Goal: Information Seeking & Learning: Learn about a topic

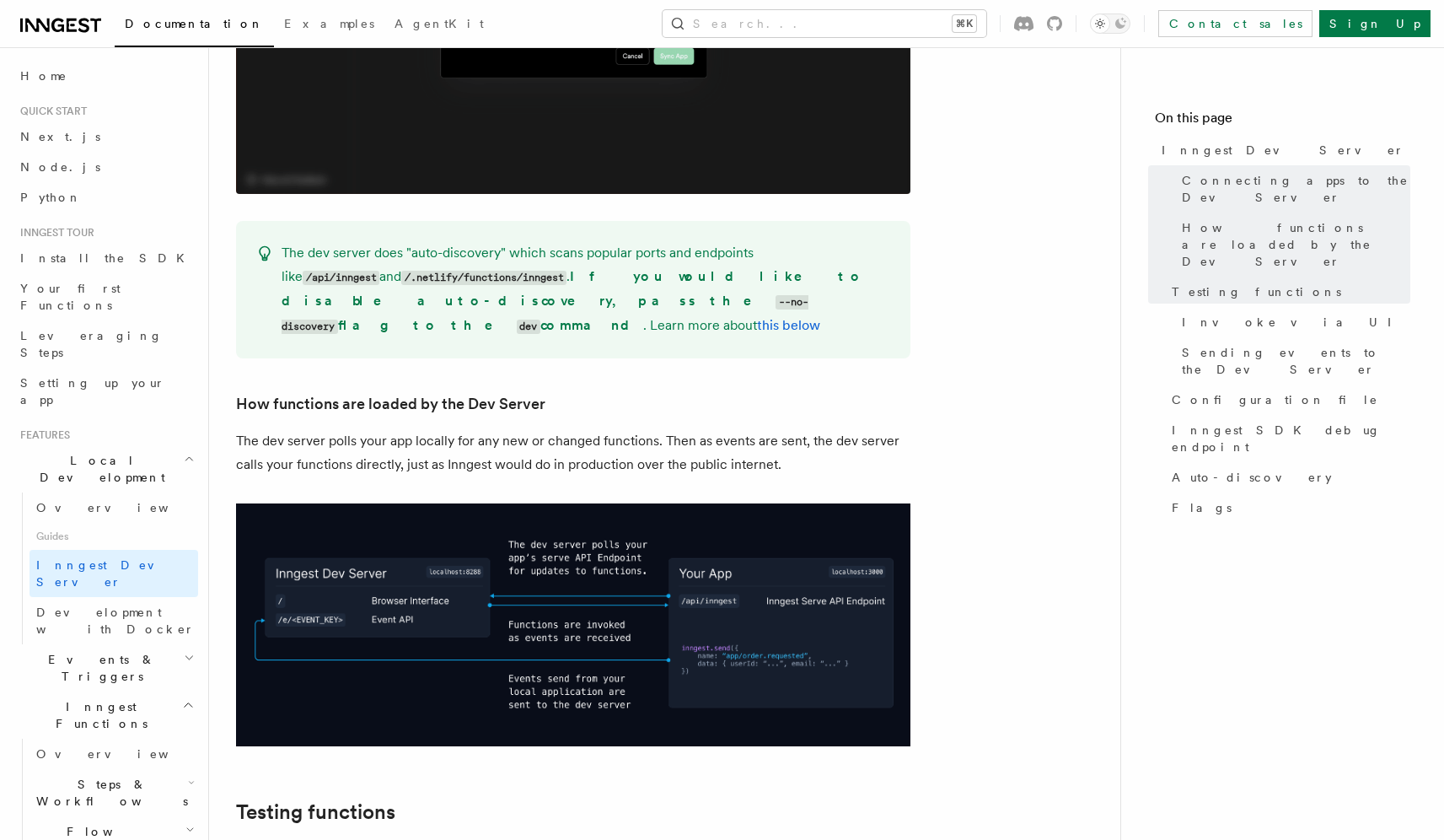
click at [153, 27] on span "Documentation" at bounding box center [194, 23] width 139 height 13
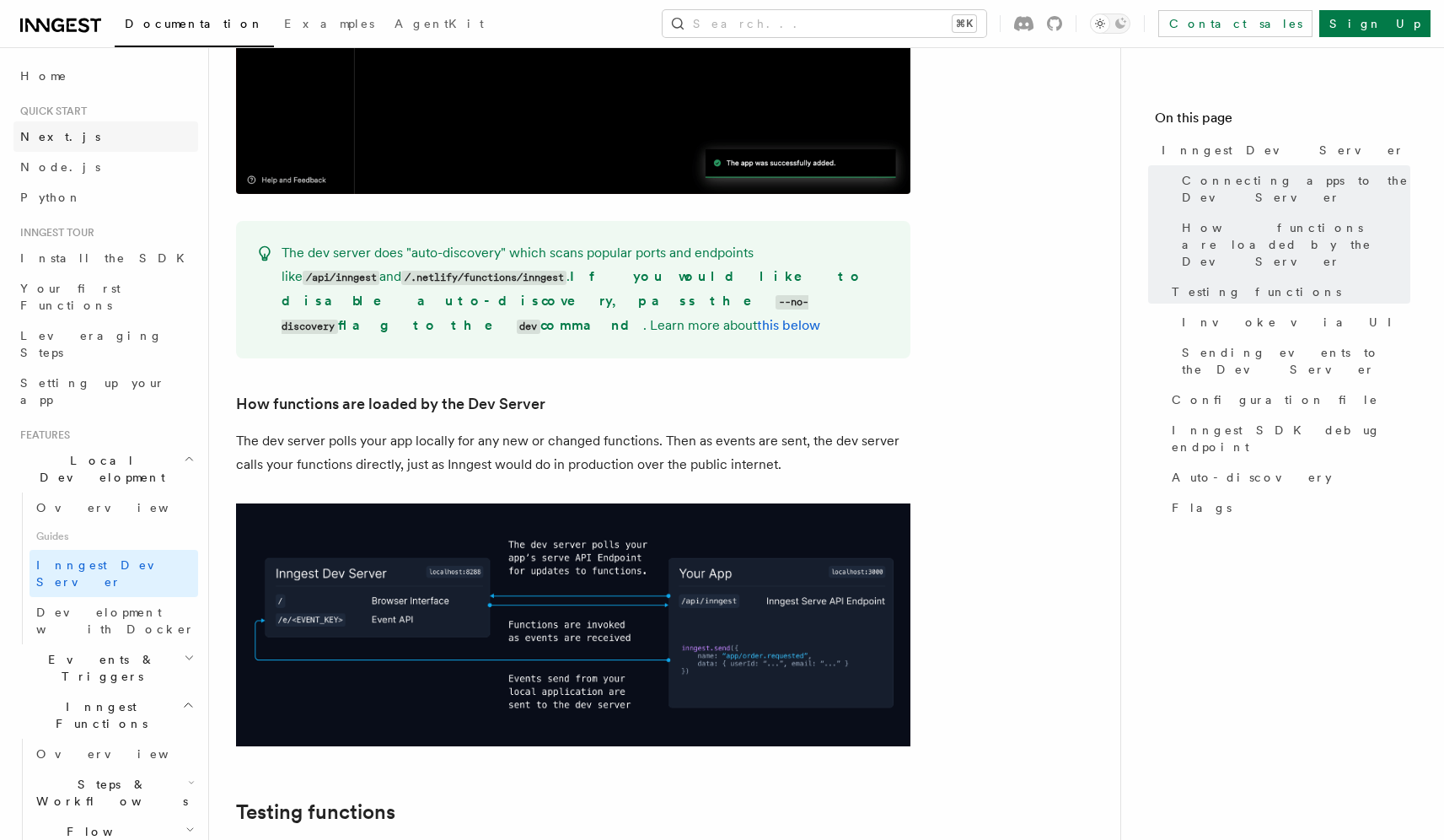
click at [52, 139] on span "Next.js" at bounding box center [60, 136] width 80 height 13
click at [86, 145] on link "Next.js" at bounding box center [106, 137] width 184 height 30
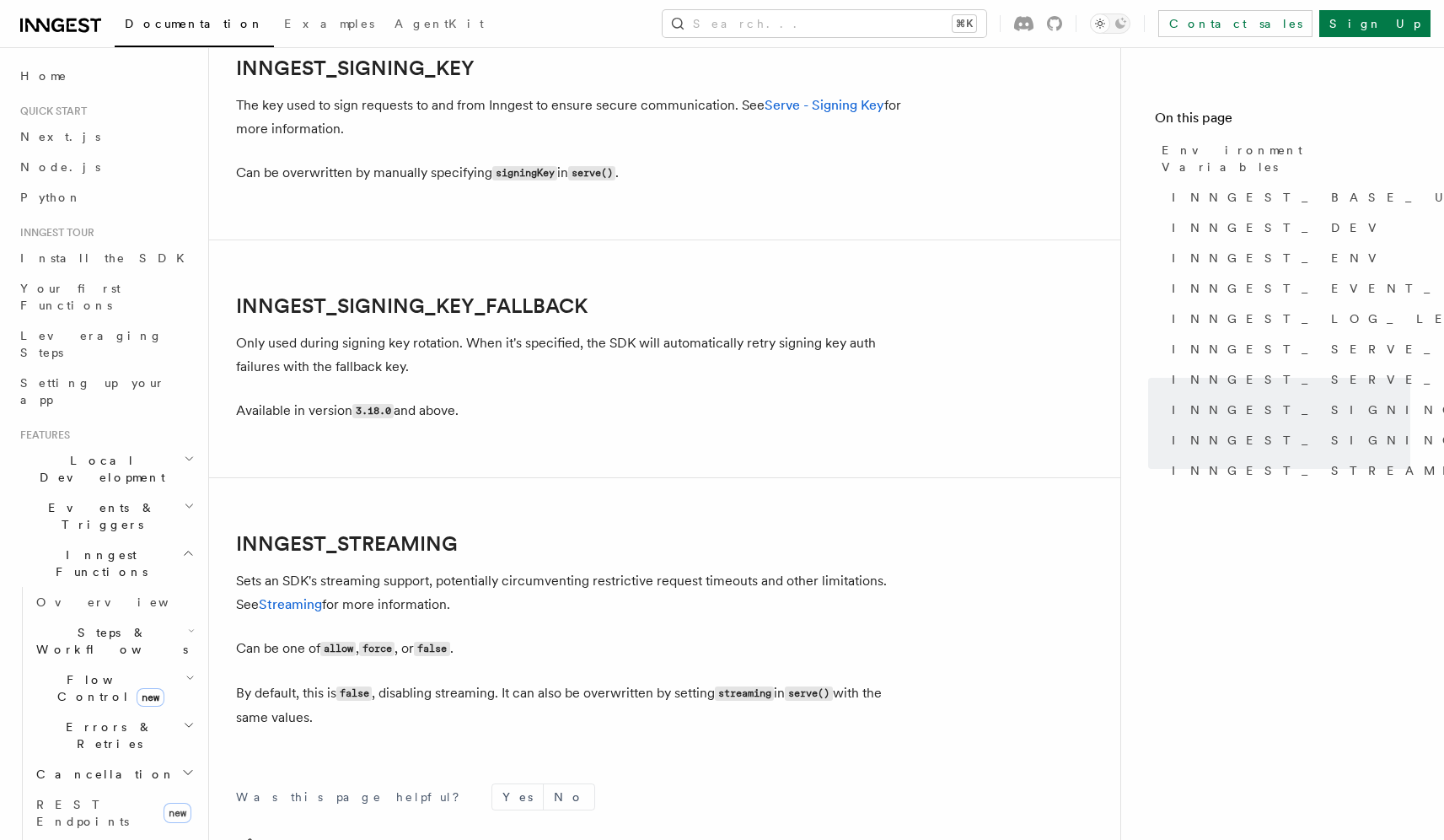
scroll to position [3218, 0]
